Goal: Transaction & Acquisition: Purchase product/service

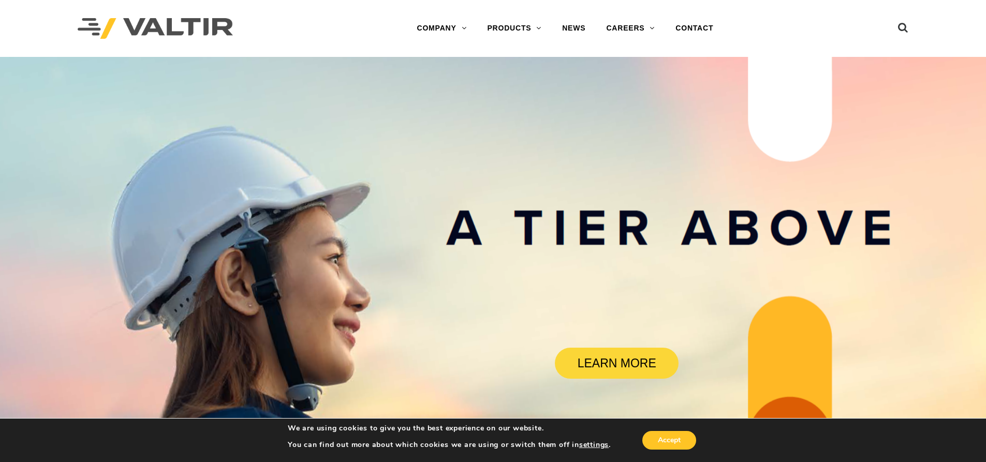
click at [367, 134] on rs-slide "LEARN MORE" at bounding box center [493, 288] width 986 height 462
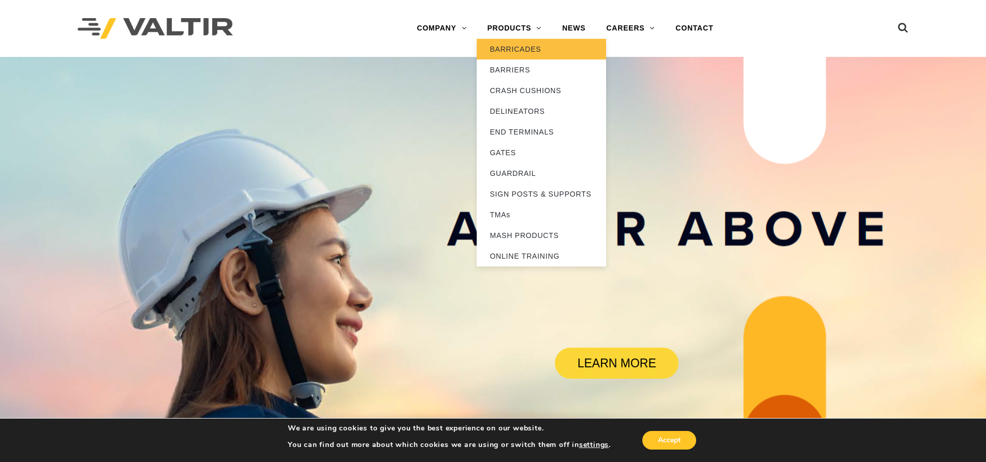
click at [523, 47] on link "BARRICADES" at bounding box center [541, 49] width 129 height 21
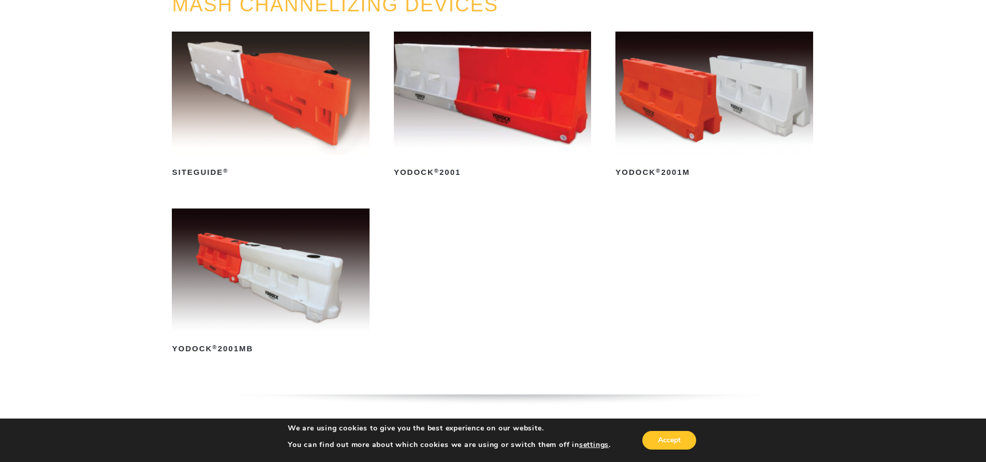
scroll to position [155, 0]
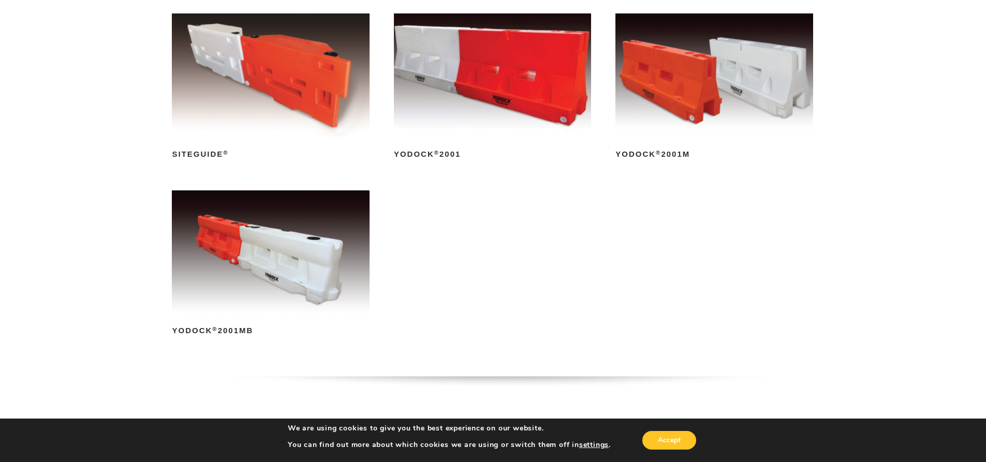
click at [294, 267] on img at bounding box center [270, 251] width 197 height 123
